Goal: Check status

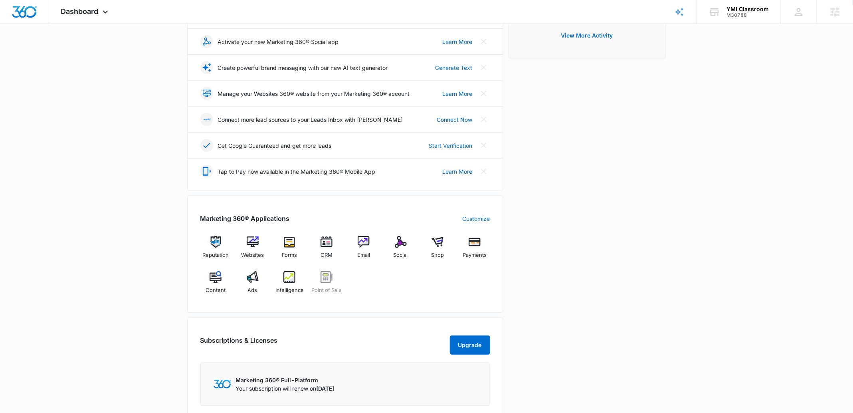
scroll to position [146, 0]
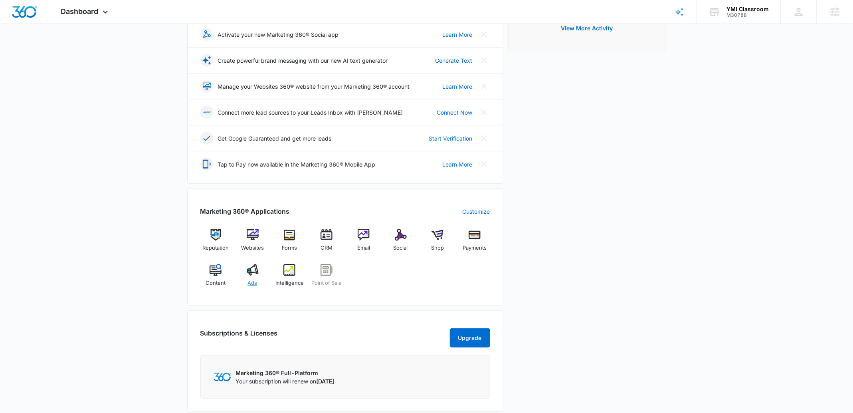
click at [256, 277] on div "Ads" at bounding box center [252, 278] width 31 height 29
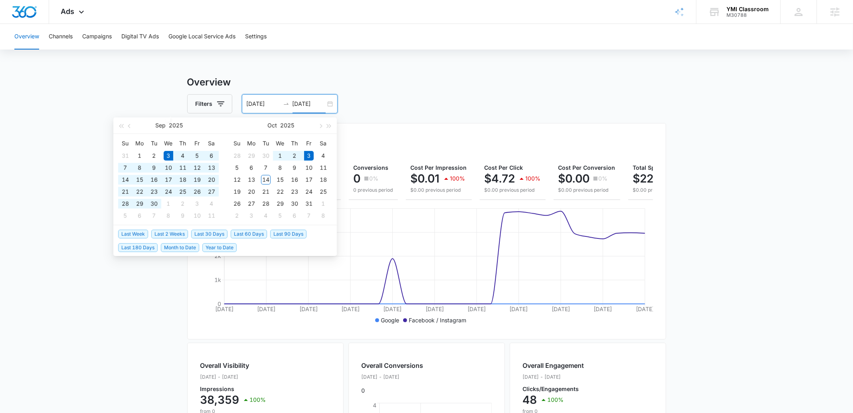
click at [307, 99] on input "[DATE]" at bounding box center [309, 103] width 33 height 9
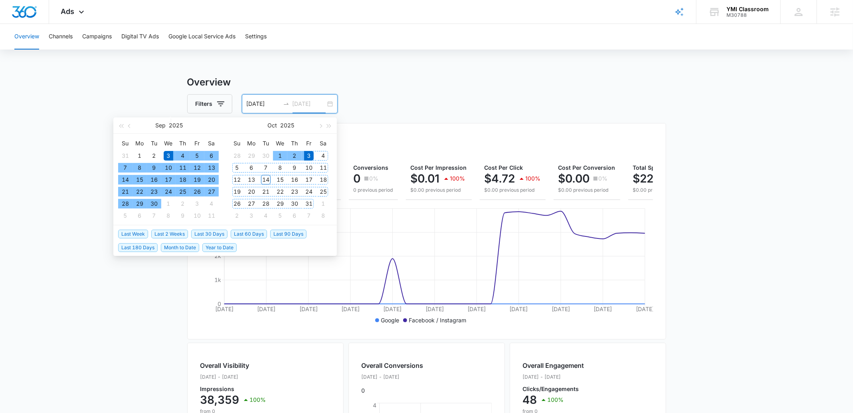
type input "[DATE]"
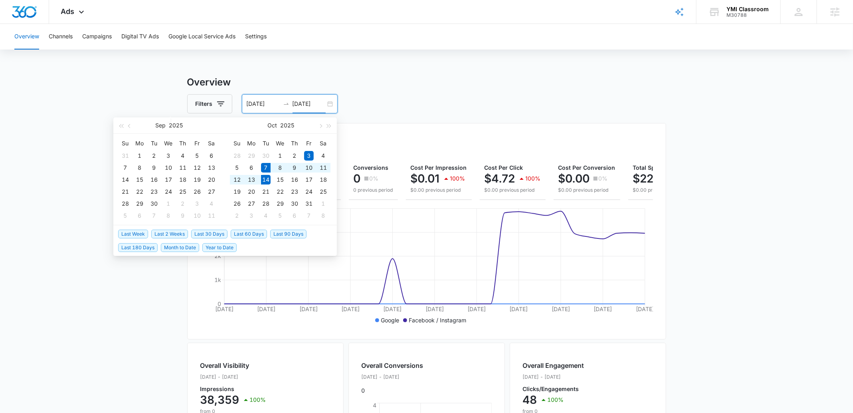
click at [132, 235] on span "Last Week" at bounding box center [133, 234] width 30 height 9
type input "[DATE]"
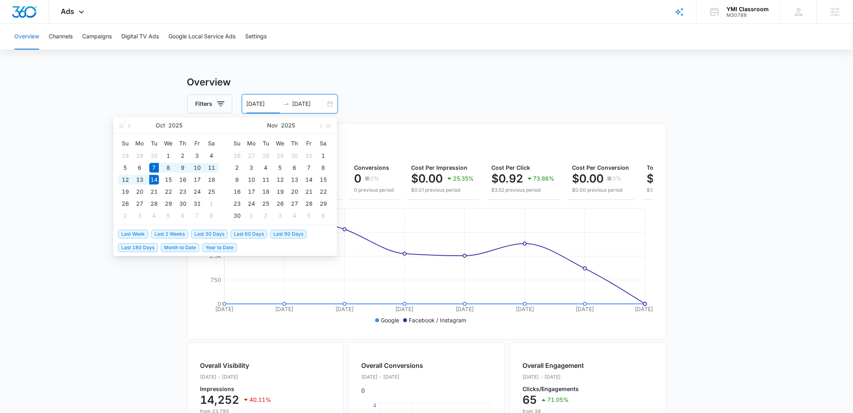
click at [261, 107] on input "[DATE]" at bounding box center [263, 103] width 33 height 9
type input "[DATE]"
click at [165, 153] on div "1" at bounding box center [169, 156] width 10 height 10
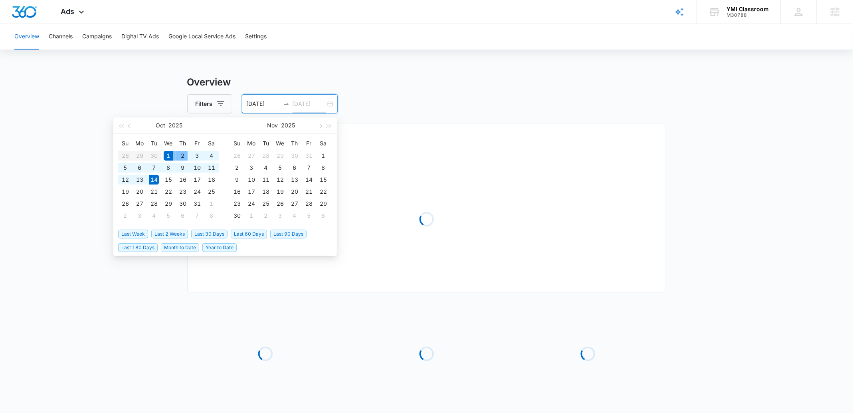
type input "[DATE]"
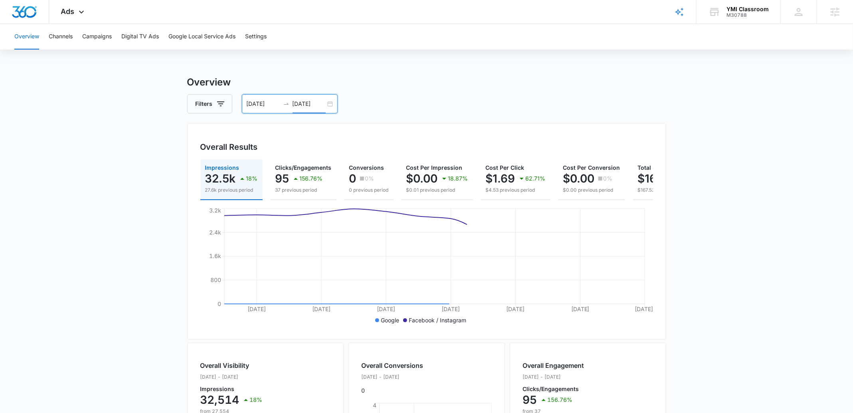
click at [62, 62] on div "Overview Channels Campaigns Digital TV Ads Google Local Service Ads Settings Ov…" at bounding box center [426, 336] width 853 height 625
click at [95, 35] on button "Campaigns" at bounding box center [97, 37] width 30 height 26
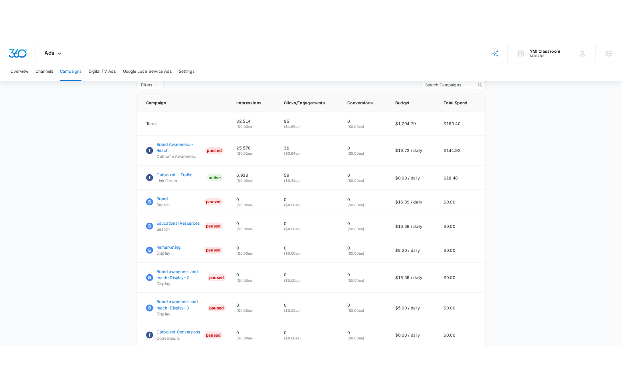
scroll to position [323, 0]
